Goal: Navigation & Orientation: Find specific page/section

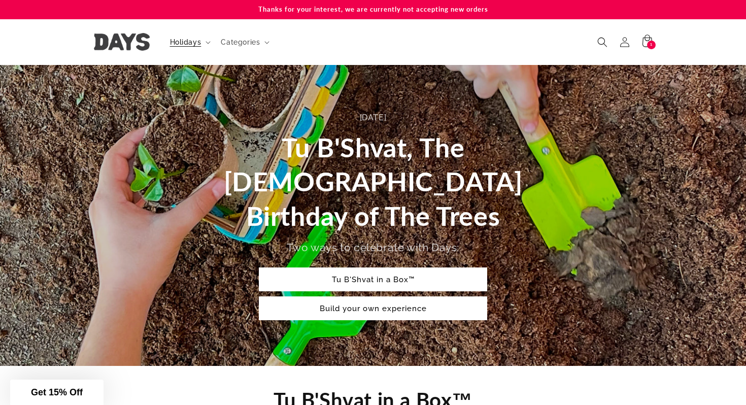
click at [143, 49] on img at bounding box center [122, 42] width 56 height 18
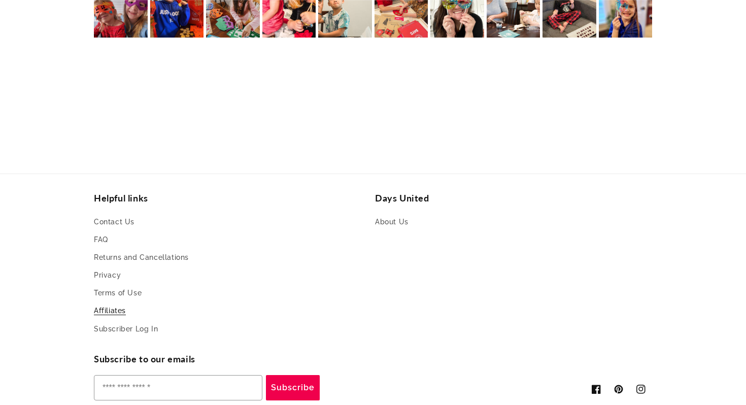
scroll to position [2362, 0]
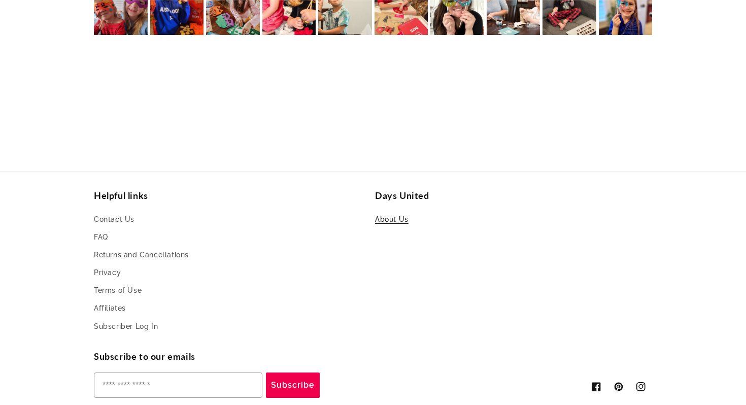
click at [390, 219] on link "About Us" at bounding box center [391, 220] width 33 height 15
